Goal: Task Accomplishment & Management: Manage account settings

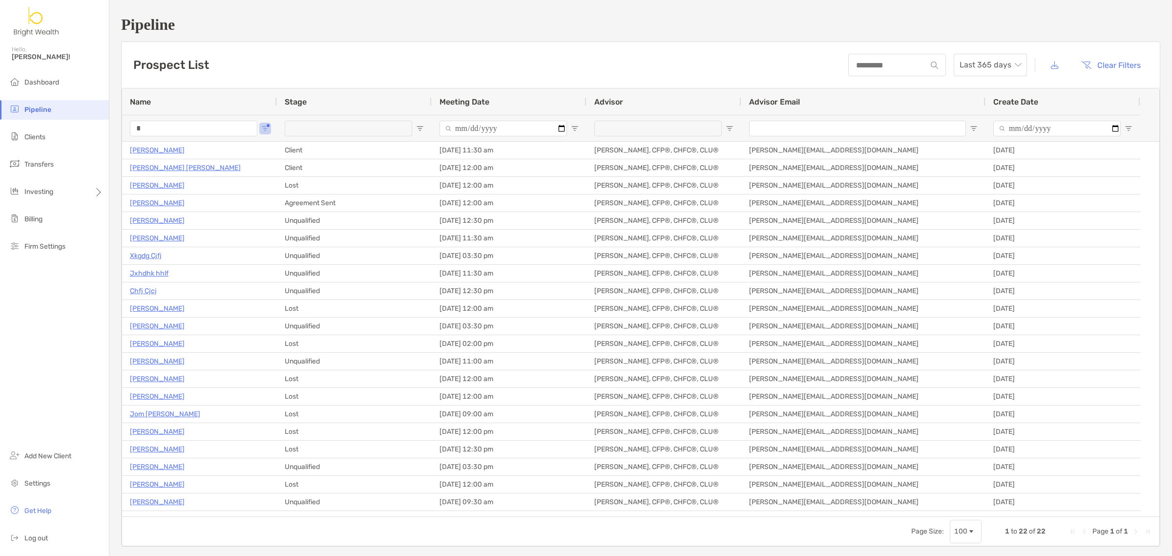
click at [35, 105] on span "Pipeline" at bounding box center [37, 109] width 27 height 8
click at [184, 127] on input "*" at bounding box center [193, 129] width 127 height 16
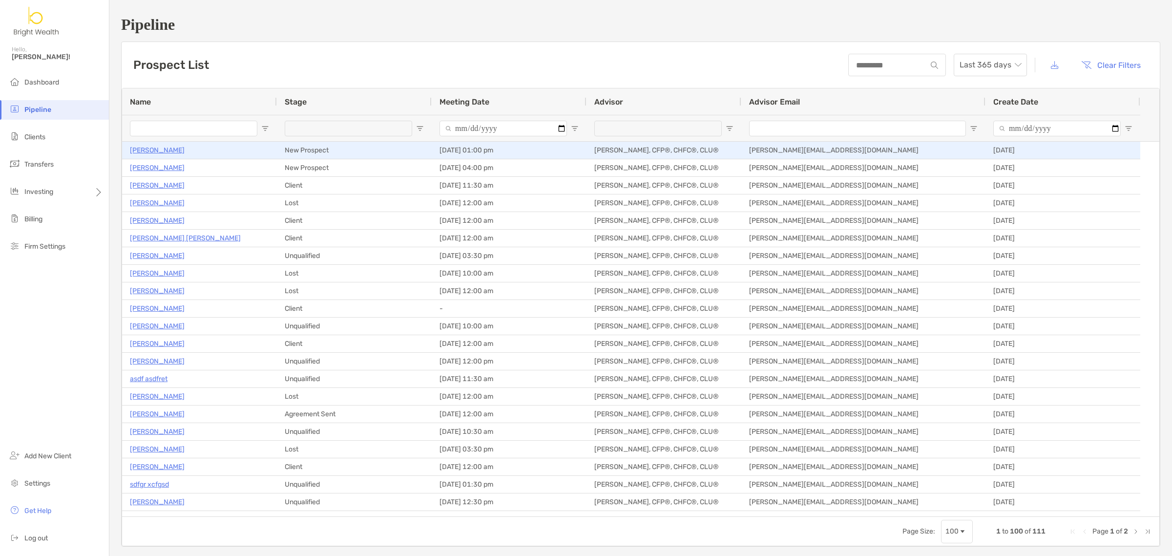
click at [179, 148] on p "[PERSON_NAME]" at bounding box center [157, 150] width 55 height 12
click at [160, 145] on p "[PERSON_NAME]" at bounding box center [157, 150] width 55 height 12
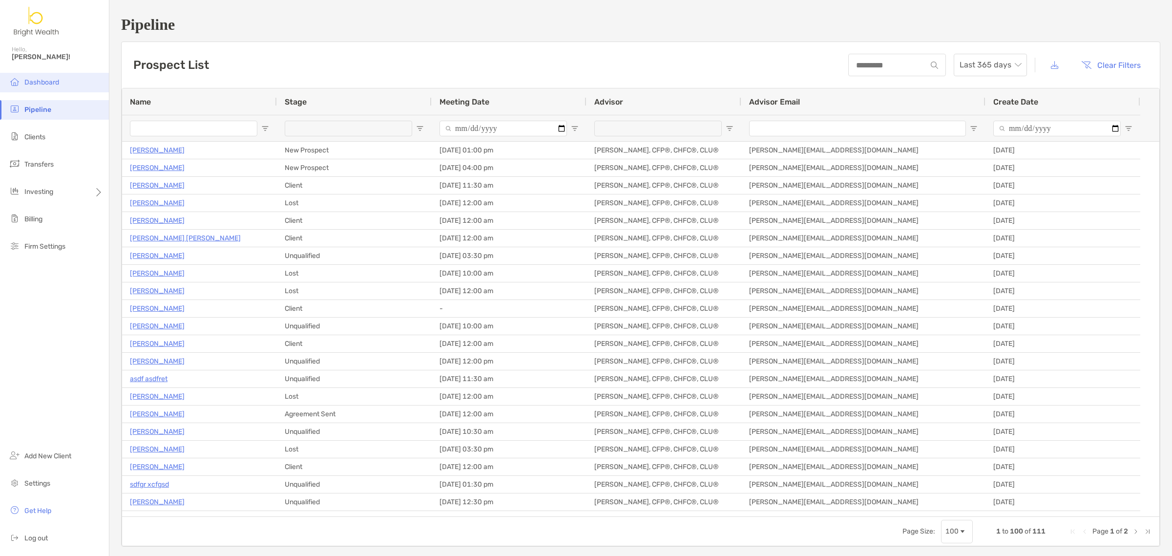
click at [52, 79] on span "Dashboard" at bounding box center [41, 82] width 35 height 8
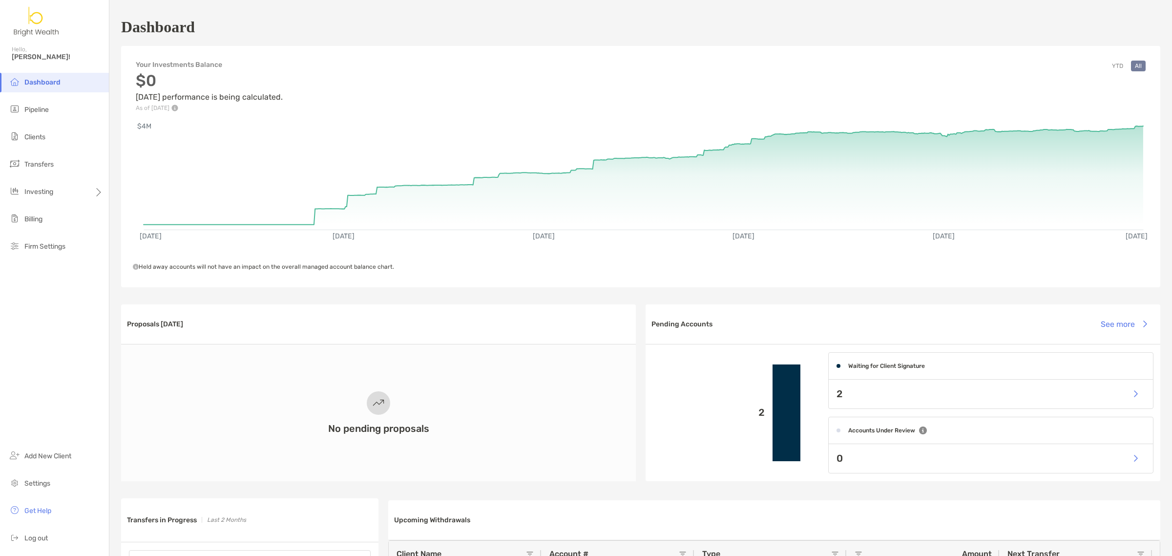
click at [1112, 65] on button "YTD" at bounding box center [1117, 66] width 19 height 11
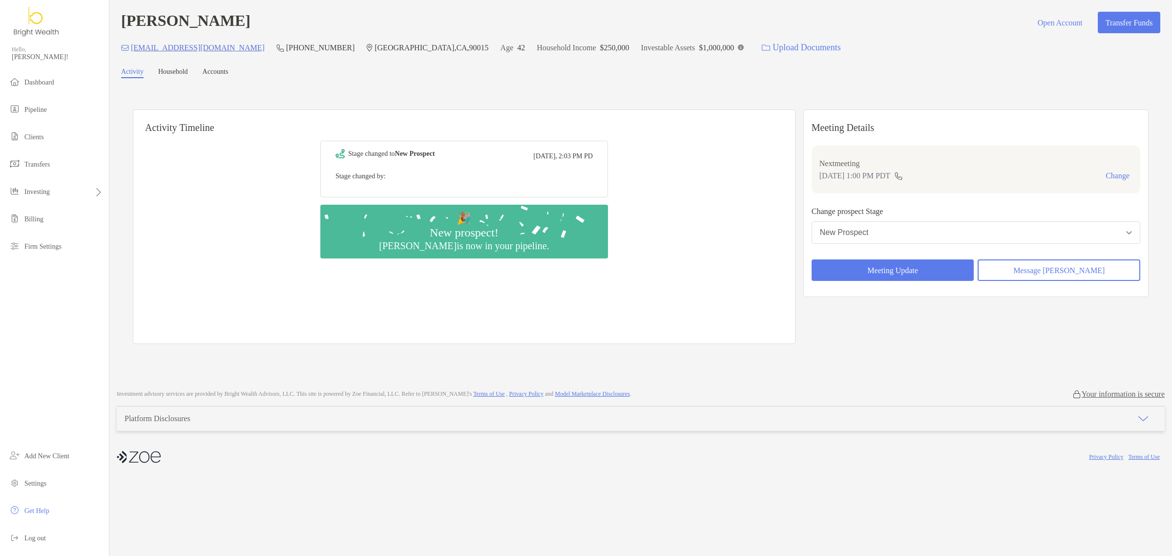
click at [722, 45] on div "Investable Assets $1,000,000" at bounding box center [692, 47] width 103 height 21
click at [738, 47] on img at bounding box center [741, 47] width 6 height 6
drag, startPoint x: 674, startPoint y: 108, endPoint x: 662, endPoint y: 111, distance: 13.0
click at [672, 108] on div "Activity Timeline Stage changed to New Prospect Yesterday, 2:03 PM PD Stage cha…" at bounding box center [641, 228] width 1016 height 256
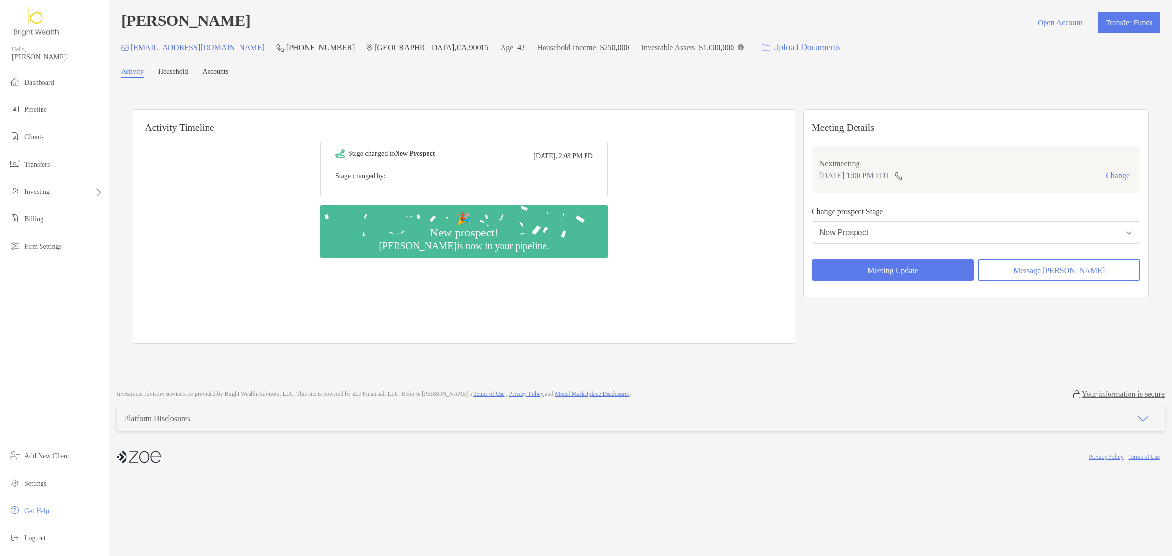
click at [643, 96] on div "Activity Timeline Stage changed to New Prospect Yesterday, 2:03 PM PD Stage cha…" at bounding box center [640, 228] width 1039 height 280
click at [736, 276] on div "Stage changed to New Prospect Yesterday, 2:03 PM PD Stage changed by: 🎉 New pro…" at bounding box center [464, 238] width 662 height 210
click at [909, 279] on button "Meeting Update" at bounding box center [892, 269] width 163 height 21
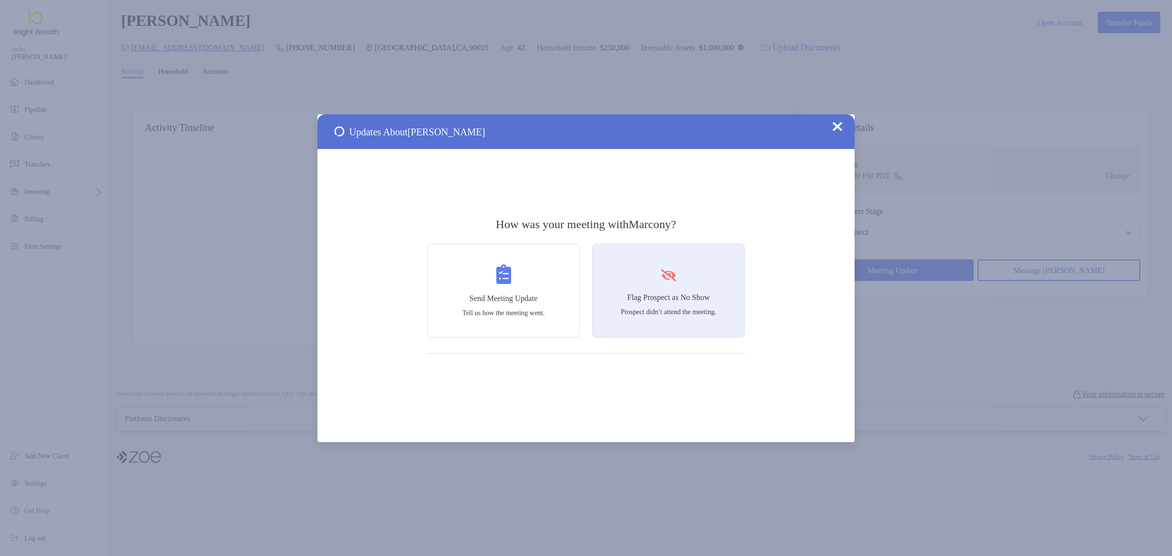
click at [697, 311] on p "Prospect didn’t attend the meeting." at bounding box center [668, 312] width 95 height 8
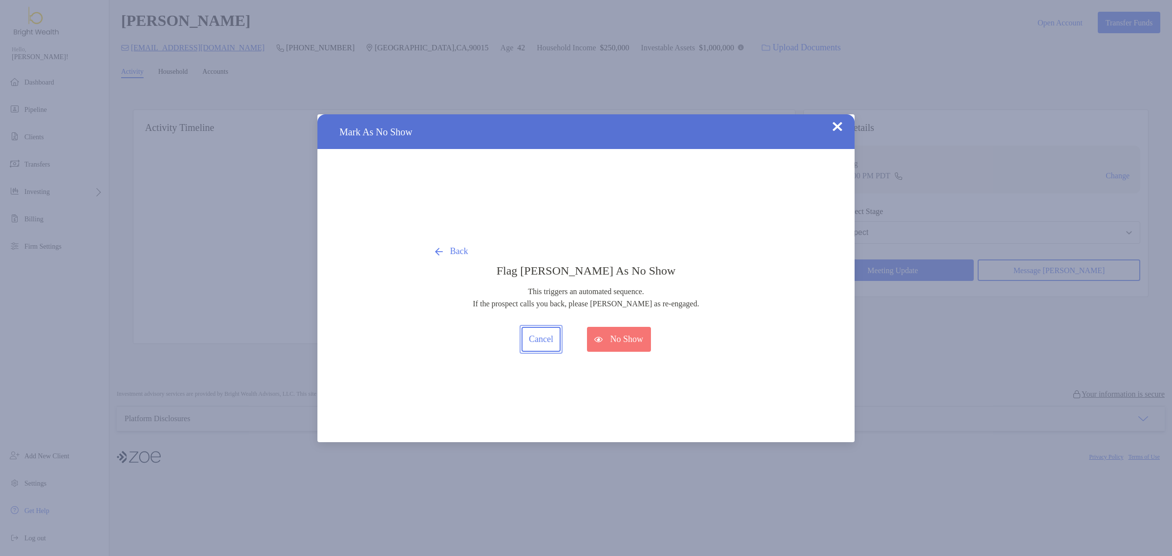
click at [521, 342] on button "Cancel" at bounding box center [541, 339] width 40 height 25
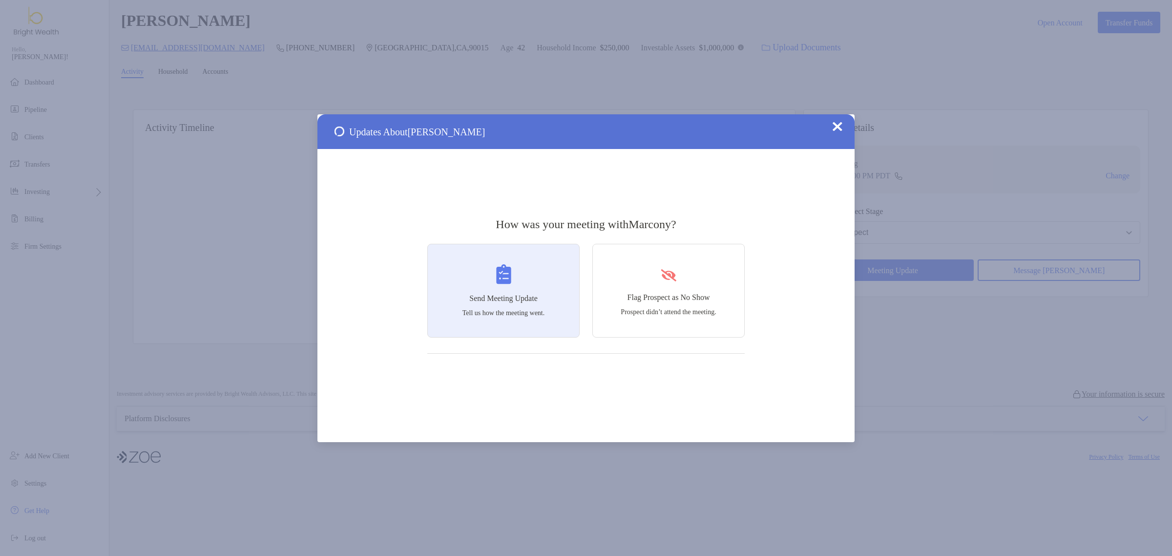
click at [513, 298] on h4 "Send Meeting Update" at bounding box center [503, 298] width 68 height 9
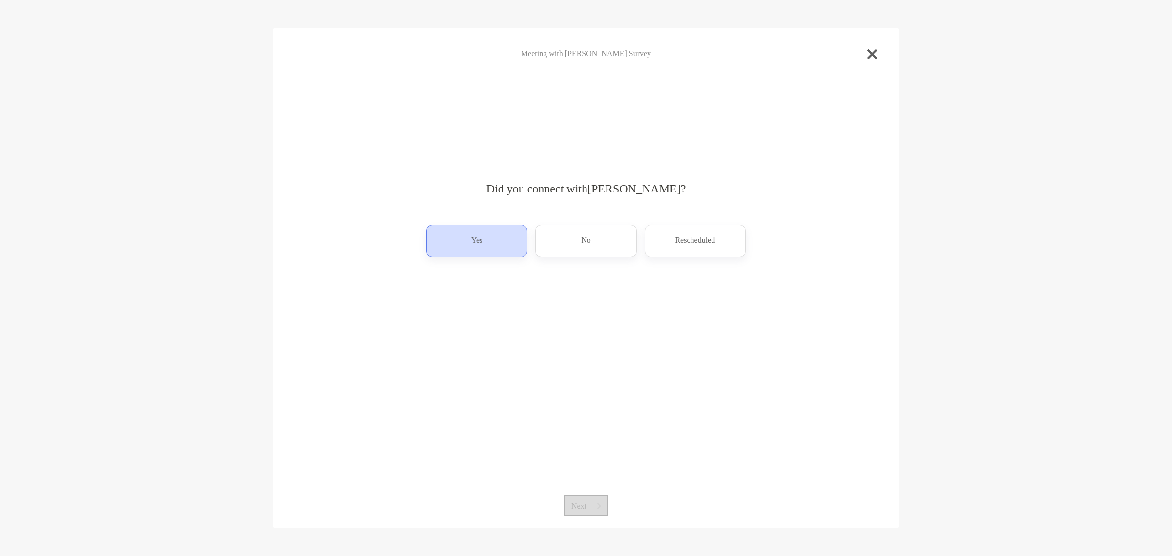
click at [479, 244] on p "Yes" at bounding box center [476, 241] width 11 height 16
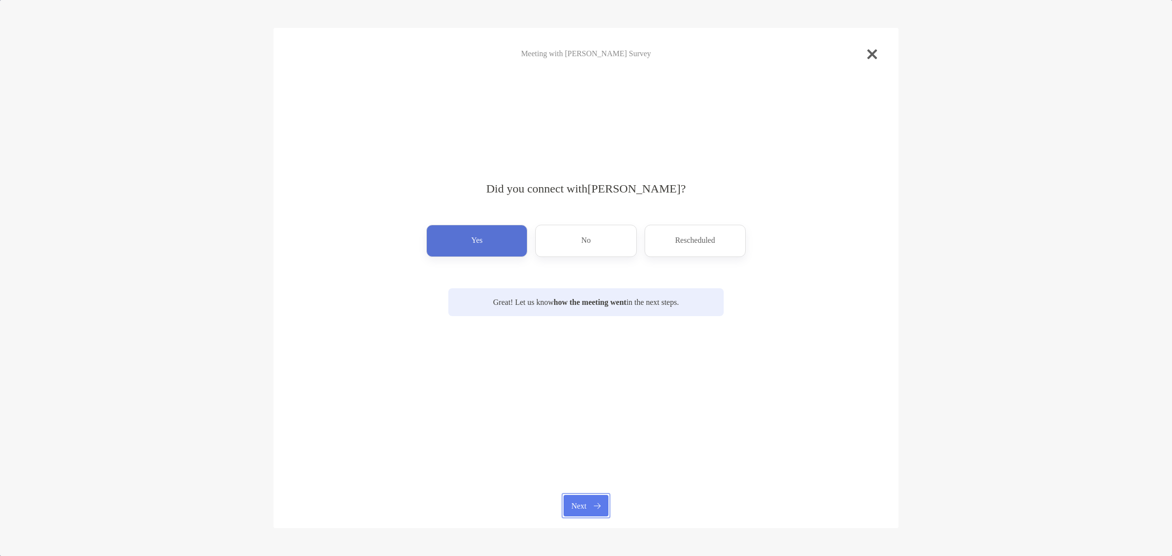
click at [573, 509] on button "Next" at bounding box center [585, 505] width 44 height 21
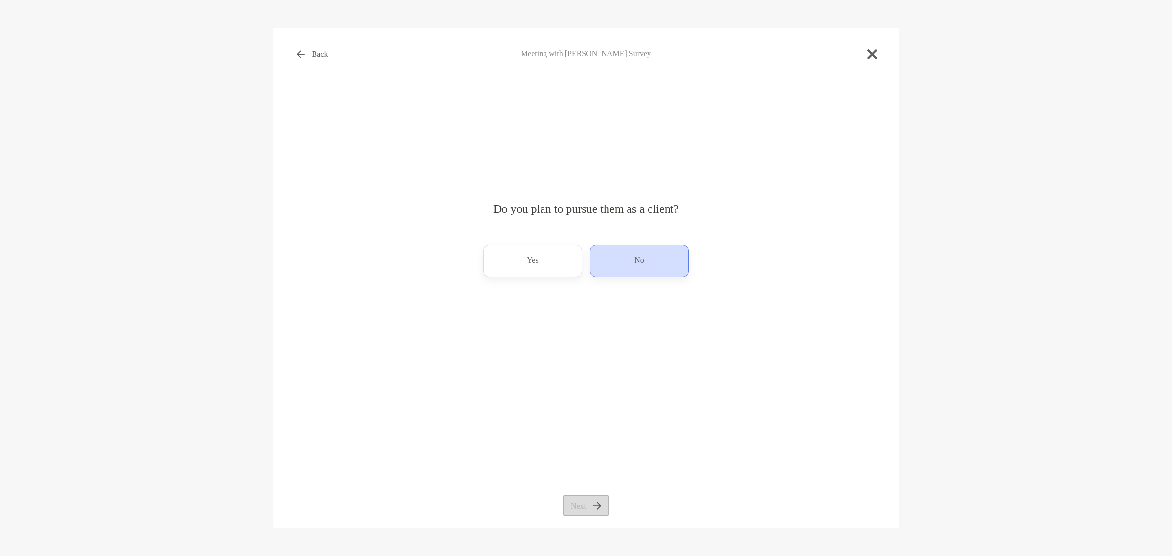
click at [645, 265] on div "No" at bounding box center [639, 261] width 99 height 32
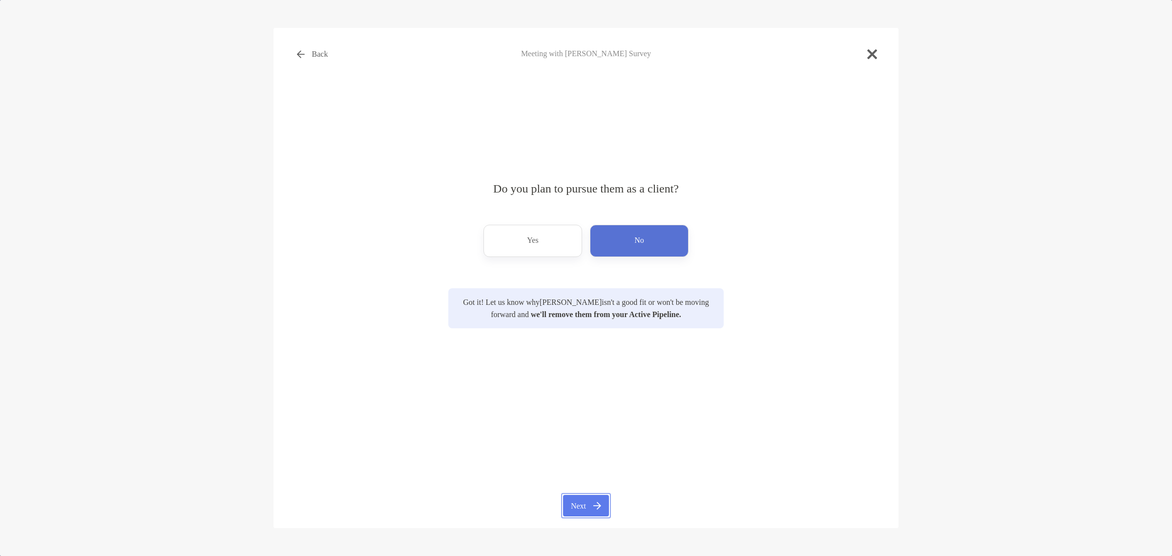
click at [581, 510] on button "Next" at bounding box center [585, 505] width 45 height 21
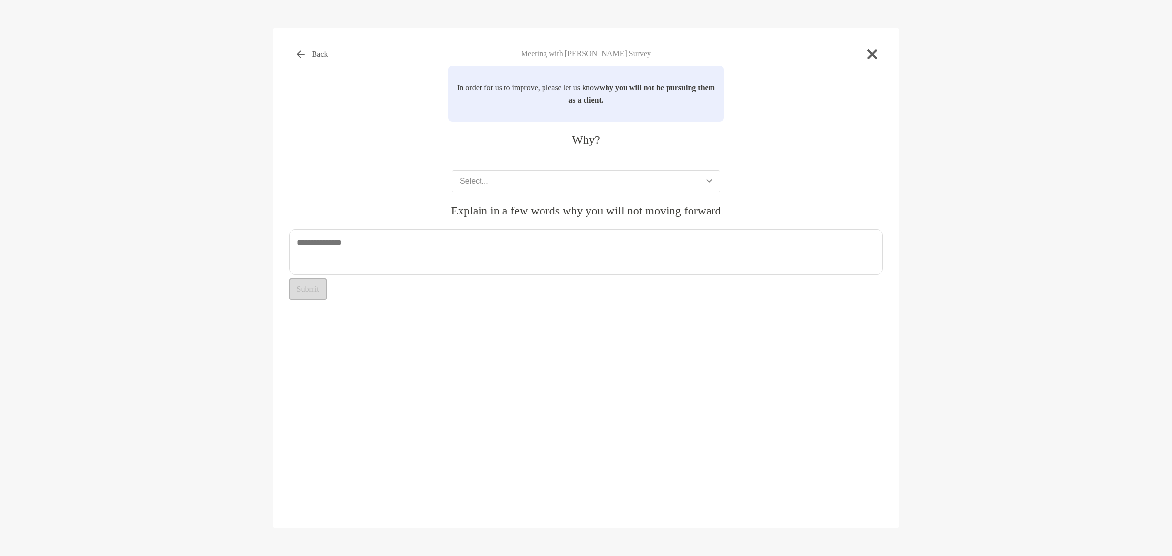
click at [532, 194] on div "In order for us to improve, please let us know why you will not be pursuing the…" at bounding box center [586, 183] width 594 height 234
click at [591, 192] on button "Select..." at bounding box center [586, 181] width 269 height 22
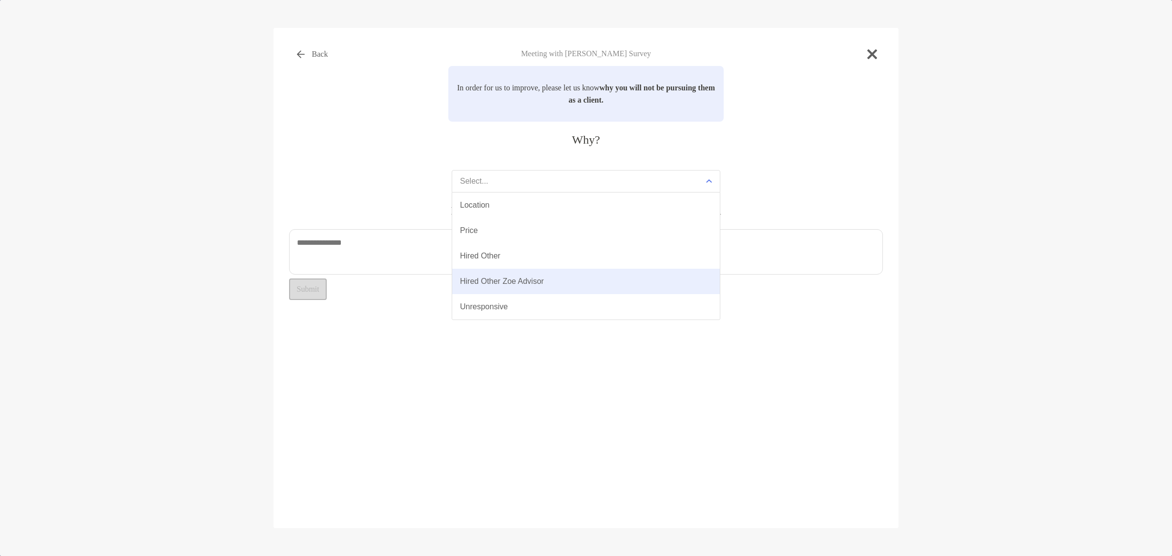
scroll to position [61, 0]
click at [592, 269] on button "Misaligned Service" at bounding box center [586, 270] width 268 height 25
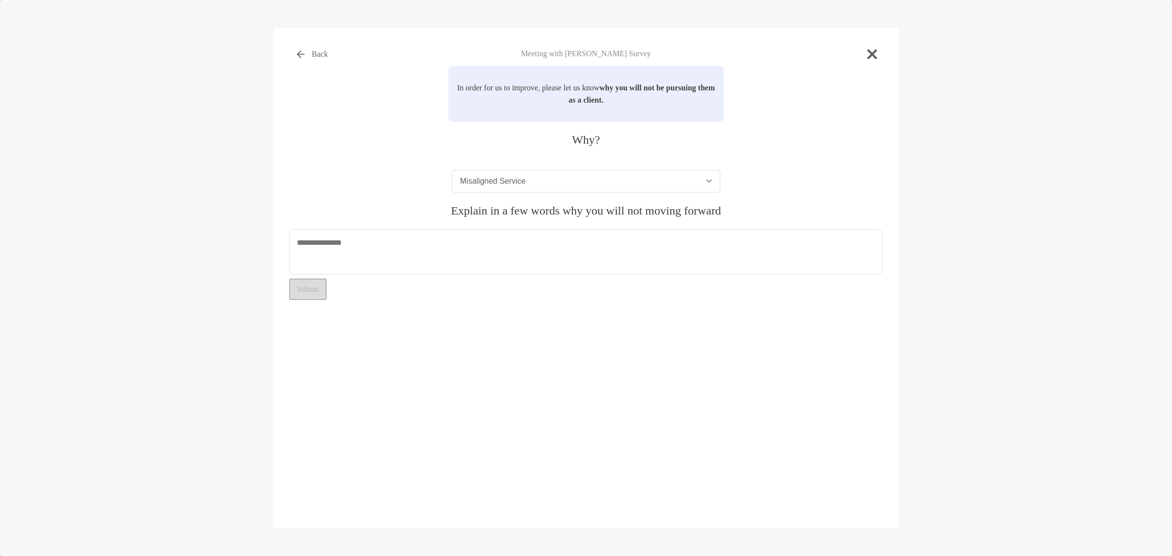
click at [597, 257] on textarea at bounding box center [586, 251] width 594 height 45
drag, startPoint x: 354, startPoint y: 245, endPoint x: 423, endPoint y: 244, distance: 68.4
click at [423, 244] on textarea "**********" at bounding box center [586, 251] width 594 height 45
click at [446, 252] on textarea "**********" at bounding box center [586, 251] width 594 height 45
drag, startPoint x: 310, startPoint y: 254, endPoint x: 450, endPoint y: 257, distance: 140.2
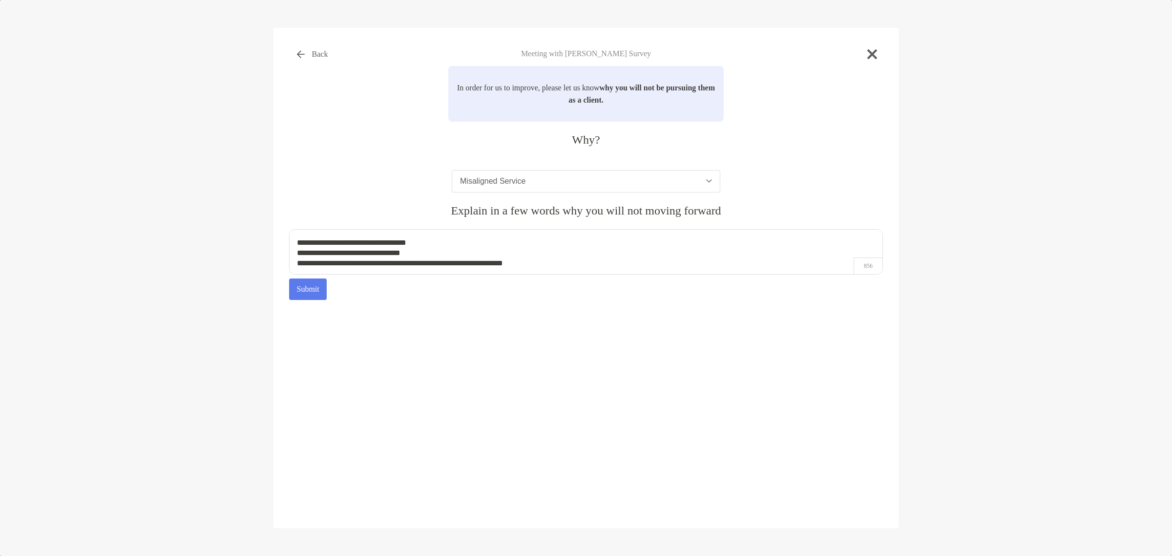
click at [450, 257] on textarea "**********" at bounding box center [586, 251] width 594 height 45
drag, startPoint x: 306, startPoint y: 270, endPoint x: 428, endPoint y: 274, distance: 122.1
click at [428, 274] on textarea "**********" at bounding box center [586, 251] width 594 height 45
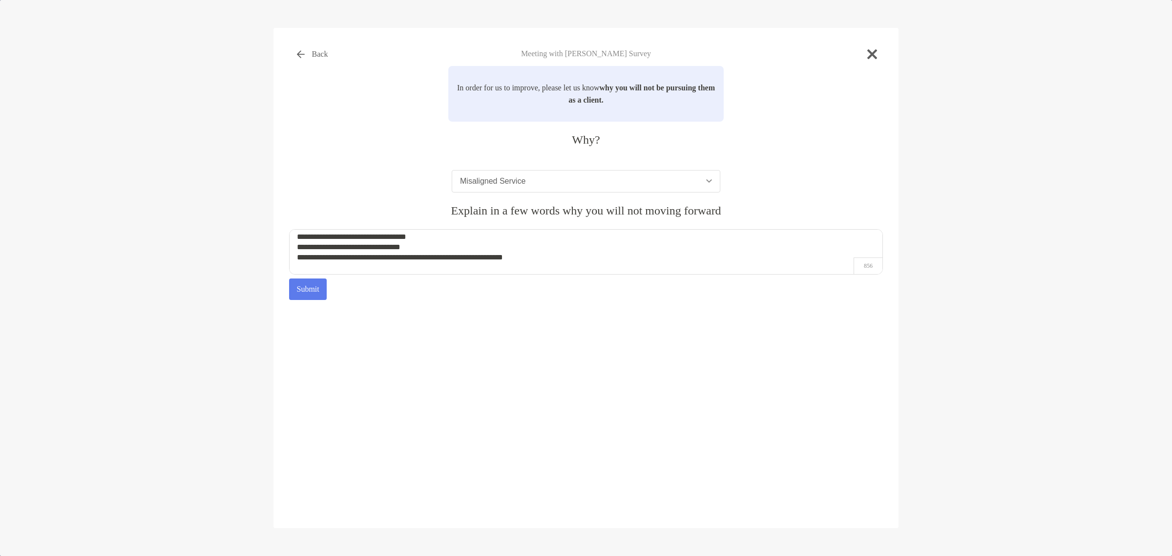
click at [438, 272] on textarea "**********" at bounding box center [586, 251] width 594 height 45
type textarea "**********"
click at [307, 297] on button "Submit" at bounding box center [308, 288] width 38 height 21
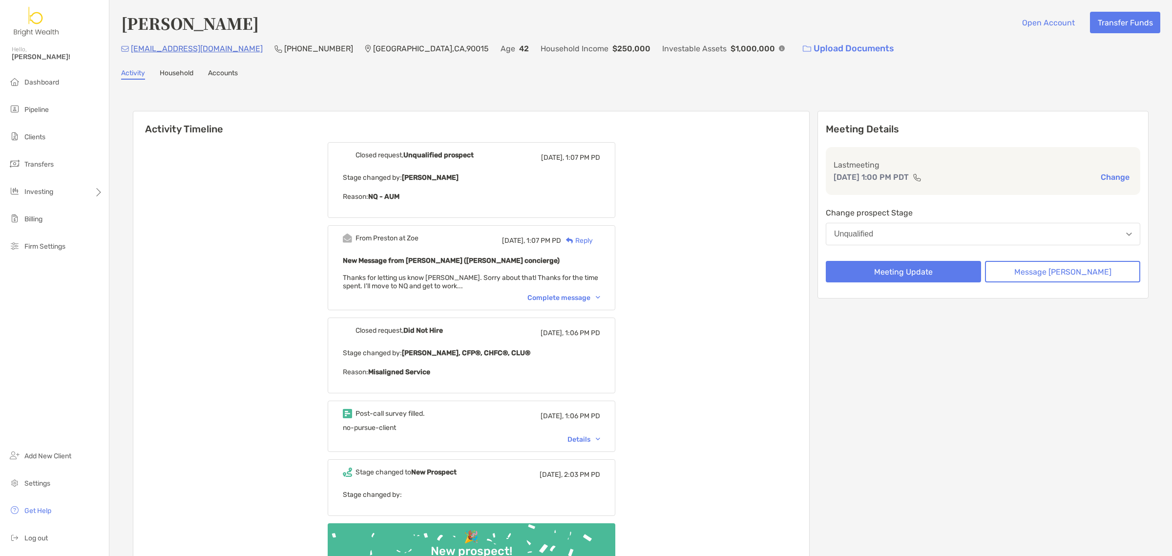
click at [577, 297] on div "Complete message" at bounding box center [563, 297] width 73 height 8
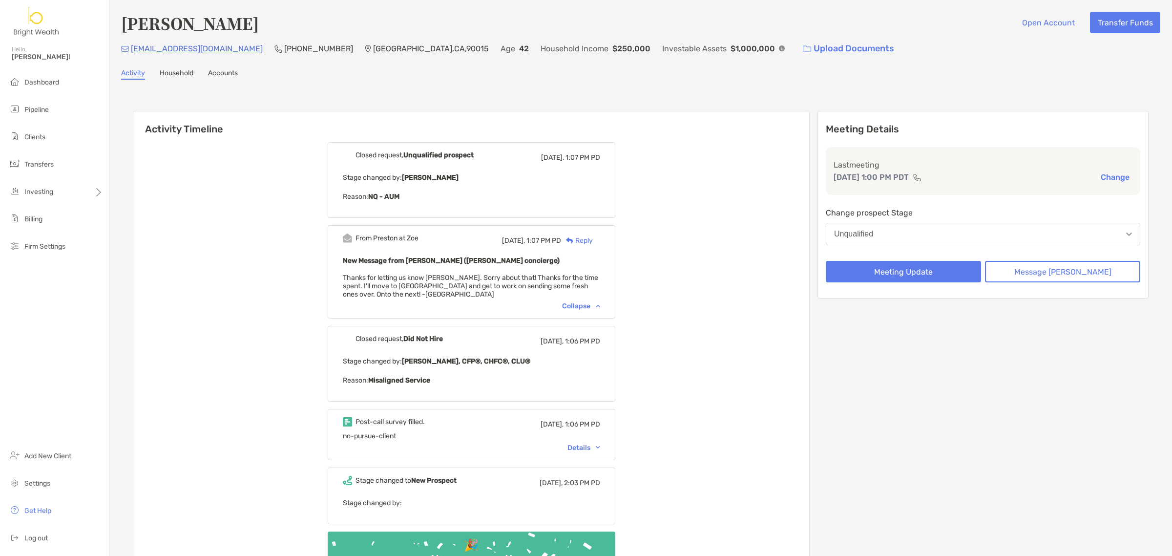
click at [594, 447] on div "Details" at bounding box center [583, 447] width 33 height 8
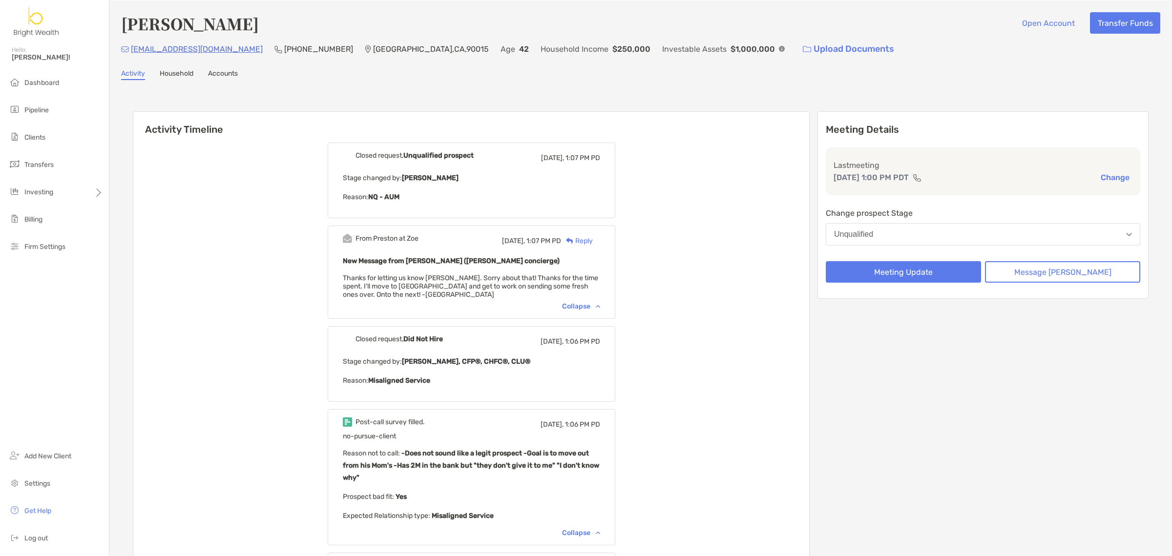
scroll to position [61, 0]
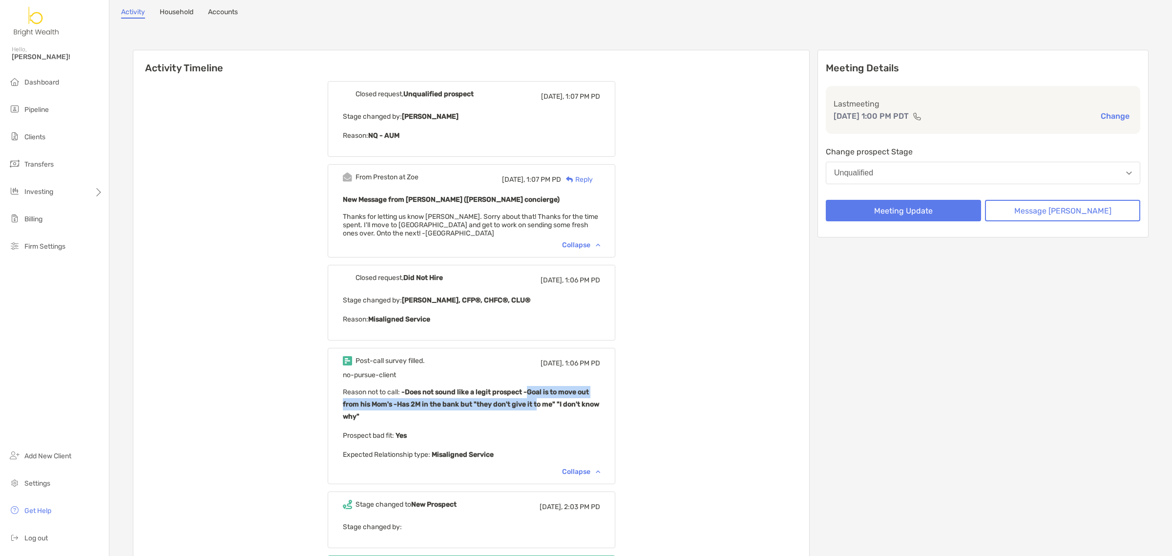
drag, startPoint x: 541, startPoint y: 392, endPoint x: 548, endPoint y: 404, distance: 14.0
click at [548, 404] on b "-Does not sound like a legit prospect -Goal is to move out from his Mom's -Has …" at bounding box center [471, 404] width 256 height 33
click at [547, 406] on p "Reason not to call : -Does not sound like a legit prospect -Goal is to move out…" at bounding box center [471, 404] width 257 height 37
click at [455, 406] on p "Reason not to call : -Does not sound like a legit prospect -Goal is to move out…" at bounding box center [471, 404] width 257 height 37
drag, startPoint x: 403, startPoint y: 401, endPoint x: 560, endPoint y: 408, distance: 157.4
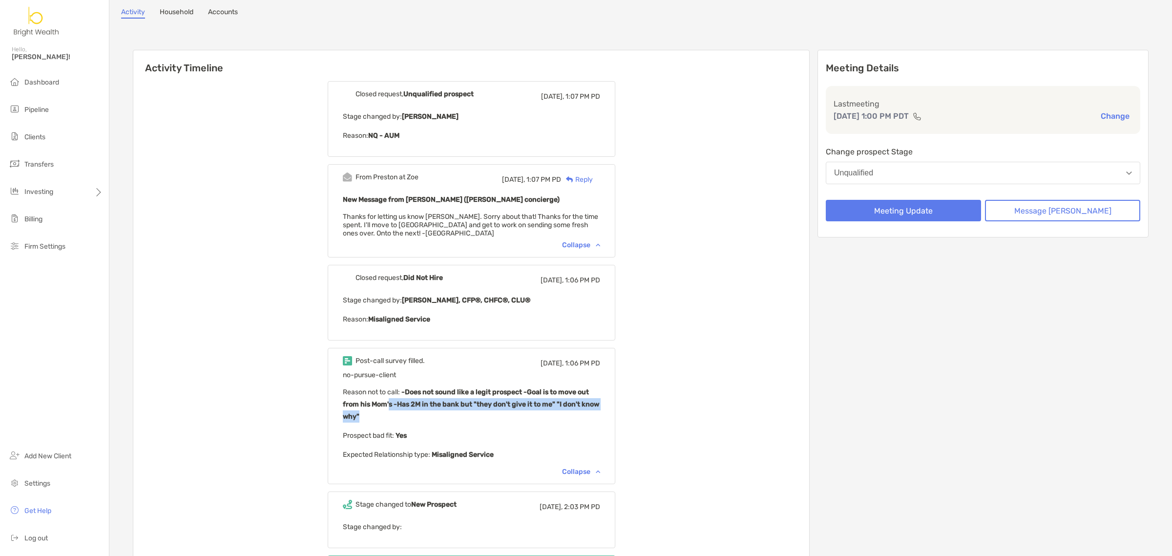
click at [560, 408] on p "Reason not to call : -Does not sound like a legit prospect -Goal is to move out…" at bounding box center [471, 404] width 257 height 37
click at [562, 407] on p "Reason not to call : -Does not sound like a legit prospect -Goal is to move out…" at bounding box center [471, 404] width 257 height 37
click at [569, 401] on b "-Does not sound like a legit prospect -Goal is to move out from his Mom's -Has …" at bounding box center [471, 404] width 256 height 33
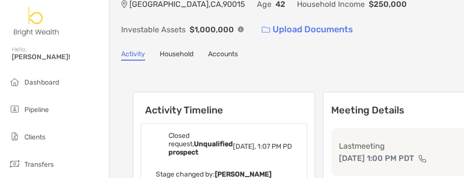
scroll to position [103, 0]
